Goal: Task Accomplishment & Management: Manage account settings

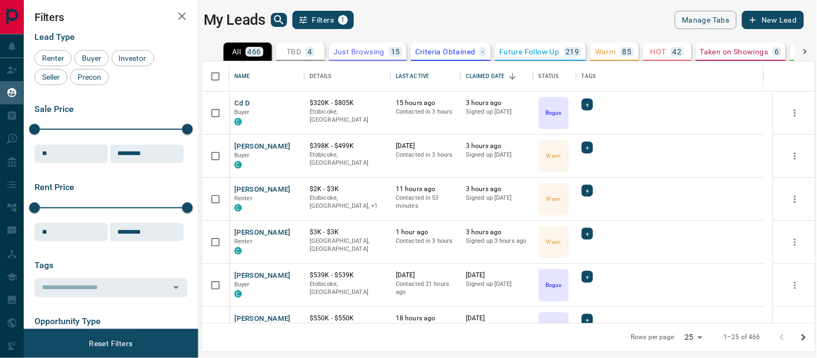
scroll to position [252, 604]
click at [269, 229] on button "[PERSON_NAME]" at bounding box center [262, 233] width 57 height 10
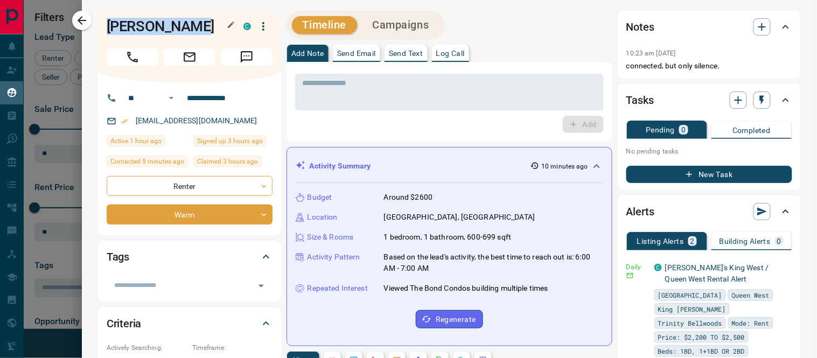
drag, startPoint x: 207, startPoint y: 28, endPoint x: 109, endPoint y: 24, distance: 98.0
click at [109, 24] on h1 "[PERSON_NAME]" at bounding box center [167, 26] width 121 height 17
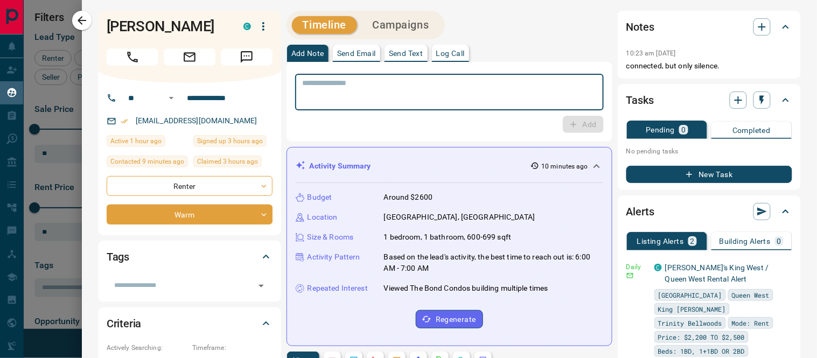
click at [465, 104] on textarea at bounding box center [449, 92] width 293 height 27
click at [705, 173] on button "New Task" at bounding box center [709, 174] width 166 height 17
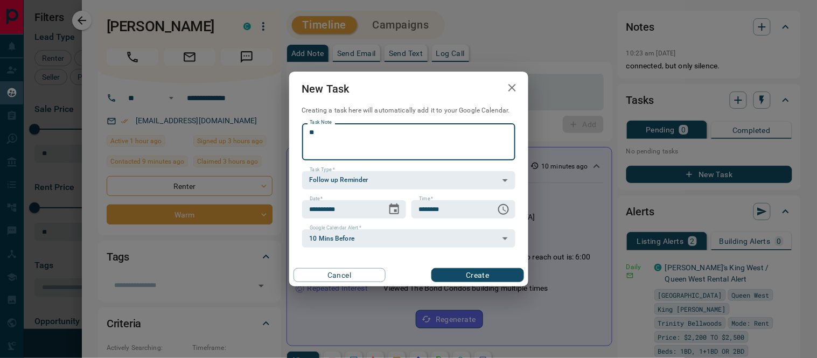
type textarea "*"
type textarea "**********"
click at [434, 183] on body "Lead Transfers Claim Leads My Leads Tasks Opportunities Deals Campaigns Automat…" at bounding box center [408, 172] width 817 height 345
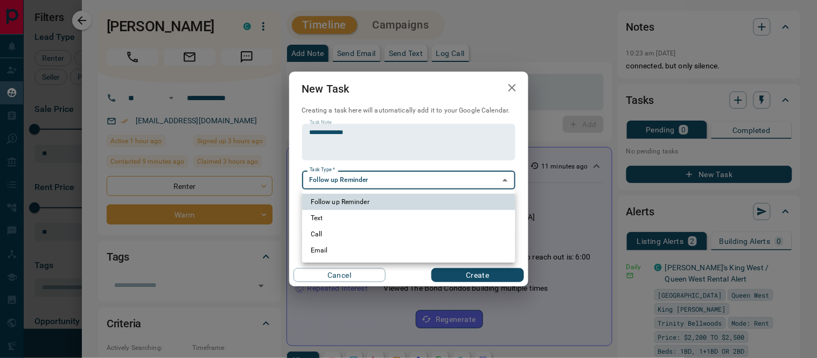
click at [340, 235] on li "Call" at bounding box center [408, 234] width 213 height 16
type input "**********"
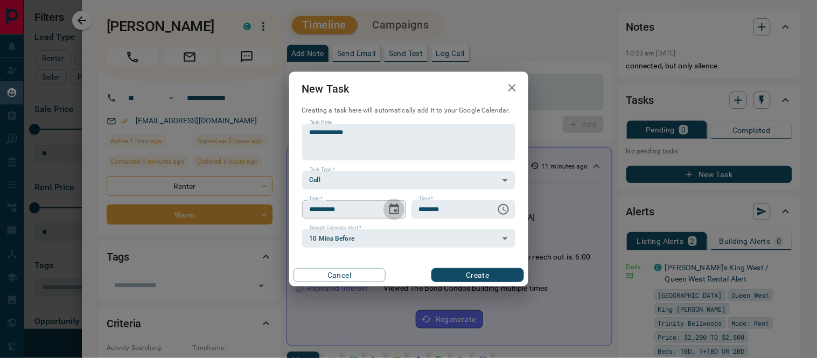
click at [394, 216] on button "Choose date, selected date is Sep 14, 2025" at bounding box center [394, 210] width 22 height 22
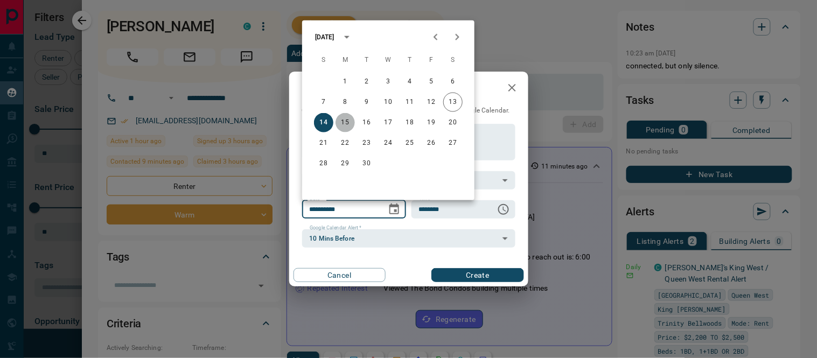
click at [343, 116] on button "15" at bounding box center [344, 122] width 19 height 19
type input "**********"
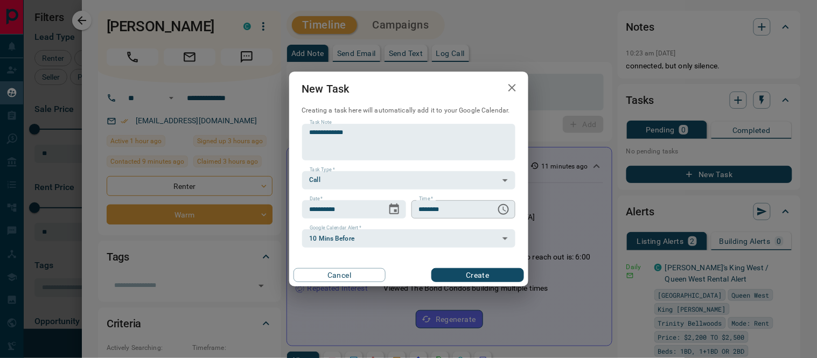
click at [502, 207] on icon "Choose time, selected time is 6:00 AM" at bounding box center [503, 209] width 13 height 13
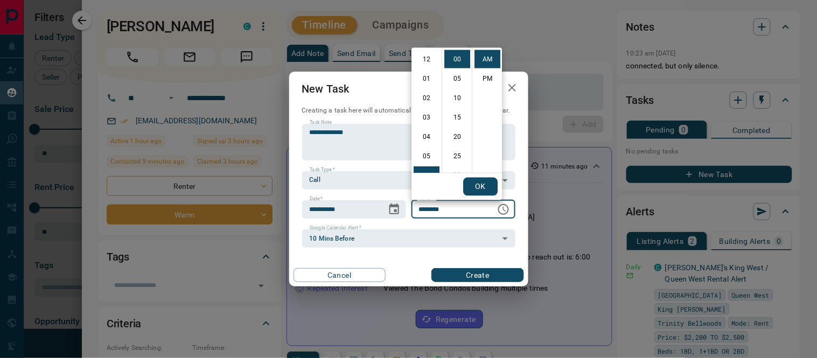
scroll to position [116, 0]
drag, startPoint x: 423, startPoint y: 115, endPoint x: 455, endPoint y: 115, distance: 31.8
click at [424, 115] on li "09" at bounding box center [426, 118] width 26 height 18
click at [455, 115] on li "15" at bounding box center [457, 117] width 26 height 18
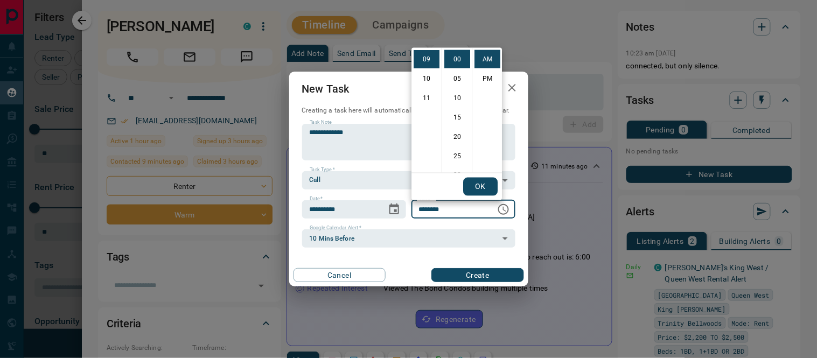
type input "********"
click at [490, 184] on button "OK" at bounding box center [480, 187] width 34 height 18
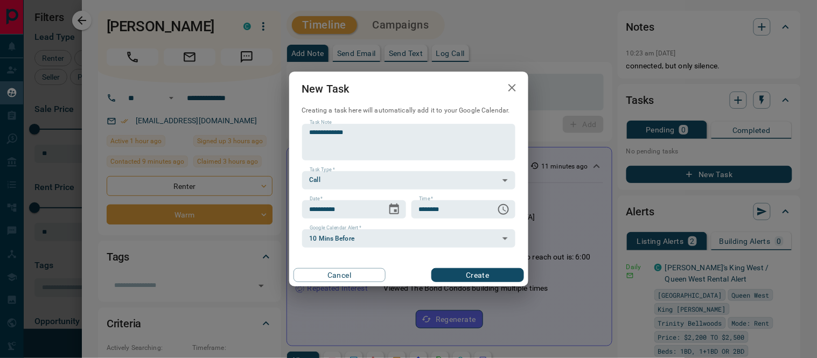
click at [481, 279] on button "Create" at bounding box center [477, 275] width 92 height 14
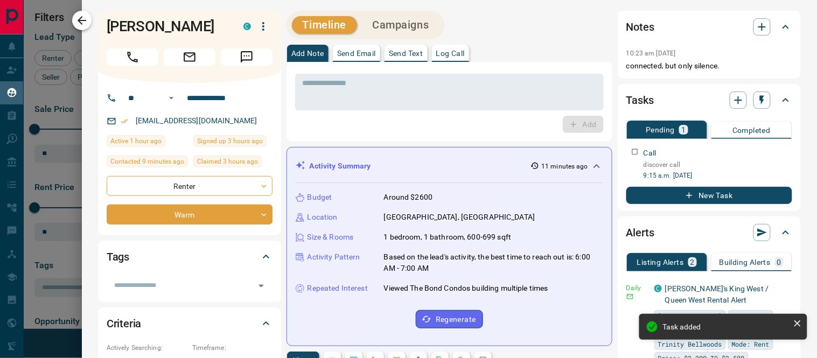
click at [82, 24] on icon "button" at bounding box center [82, 20] width 9 height 9
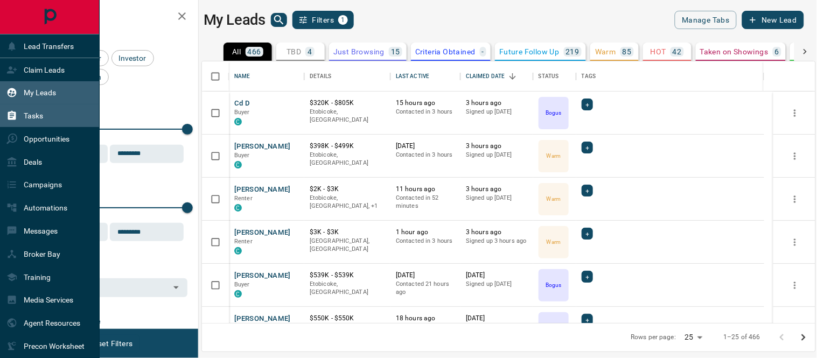
click at [16, 117] on icon at bounding box center [11, 115] width 11 height 11
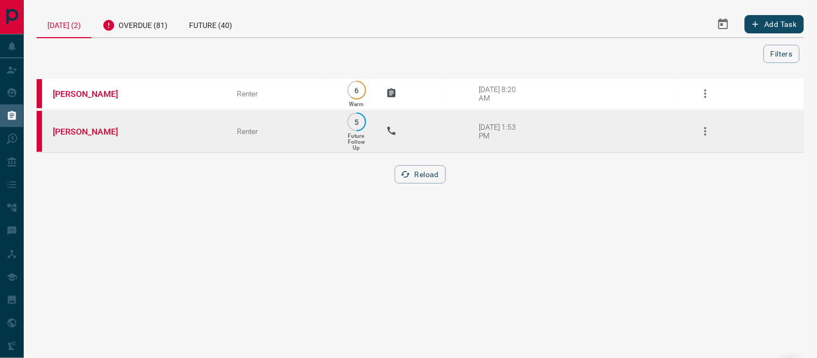
click at [705, 131] on icon "button" at bounding box center [705, 131] width 13 height 13
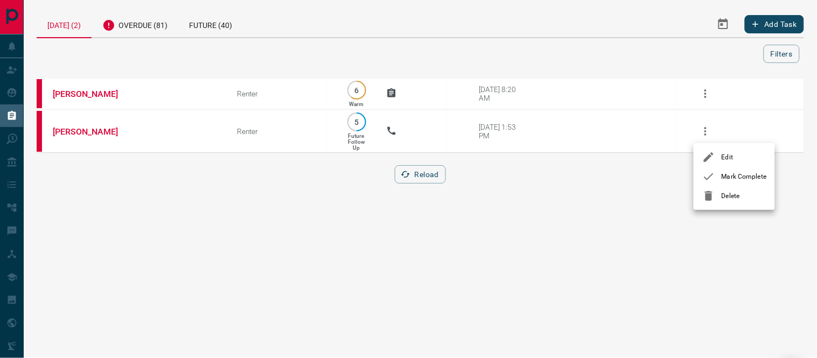
click at [727, 179] on span "Mark Complete" at bounding box center [743, 177] width 45 height 10
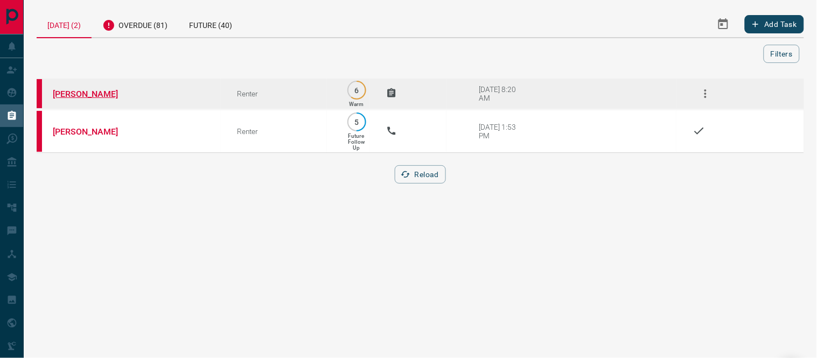
click at [102, 90] on link "[PERSON_NAME]" at bounding box center [93, 94] width 81 height 10
